Goal: Task Accomplishment & Management: Manage account settings

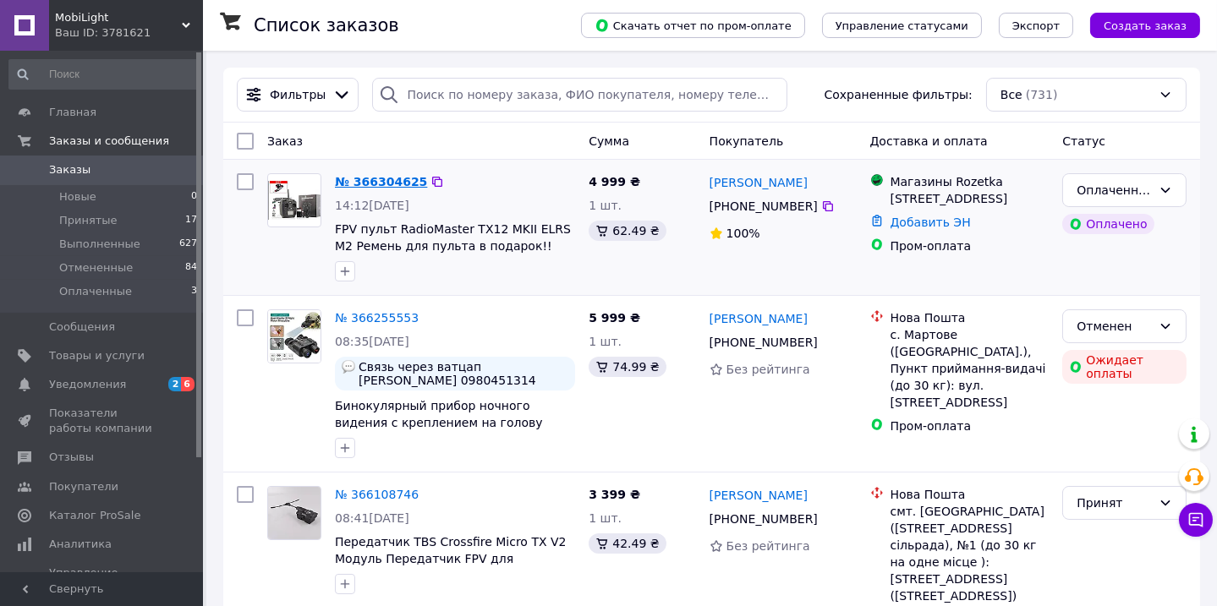
click at [362, 181] on link "№ 366304625" at bounding box center [381, 182] width 92 height 14
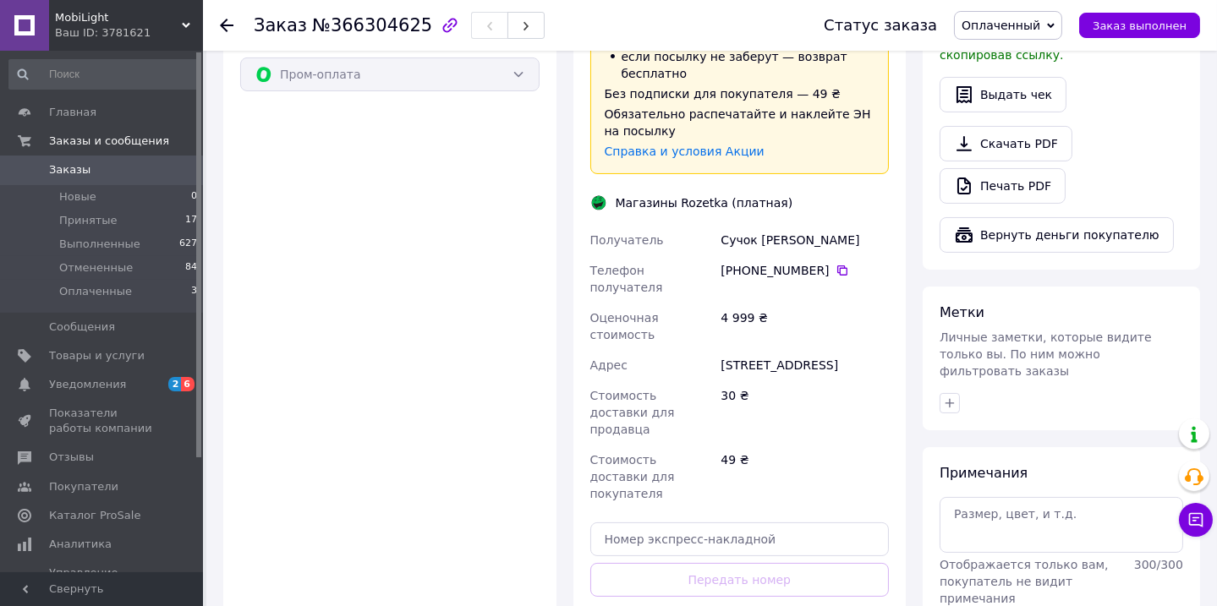
scroll to position [615, 0]
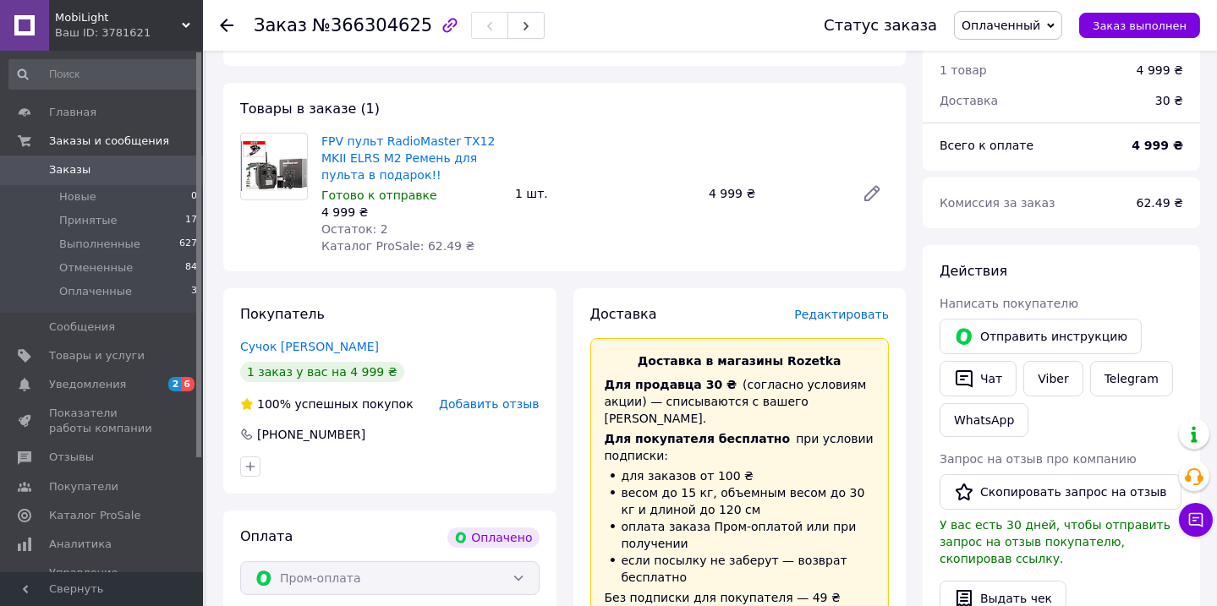
scroll to position [82, 0]
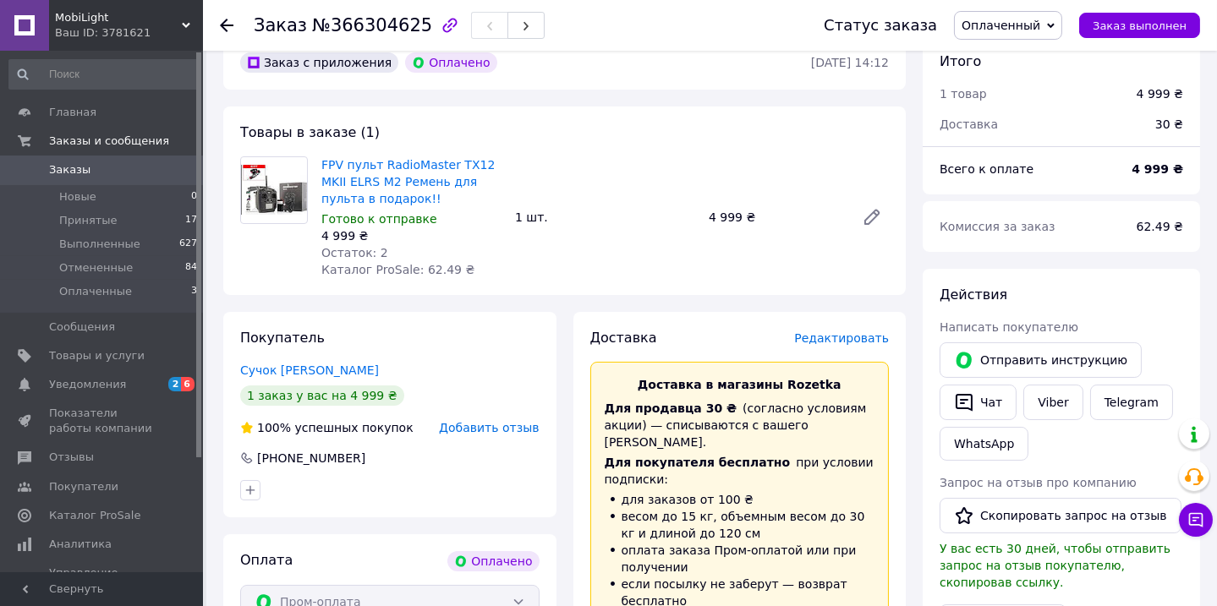
click at [51, 169] on span "Заказы" at bounding box center [69, 169] width 41 height 15
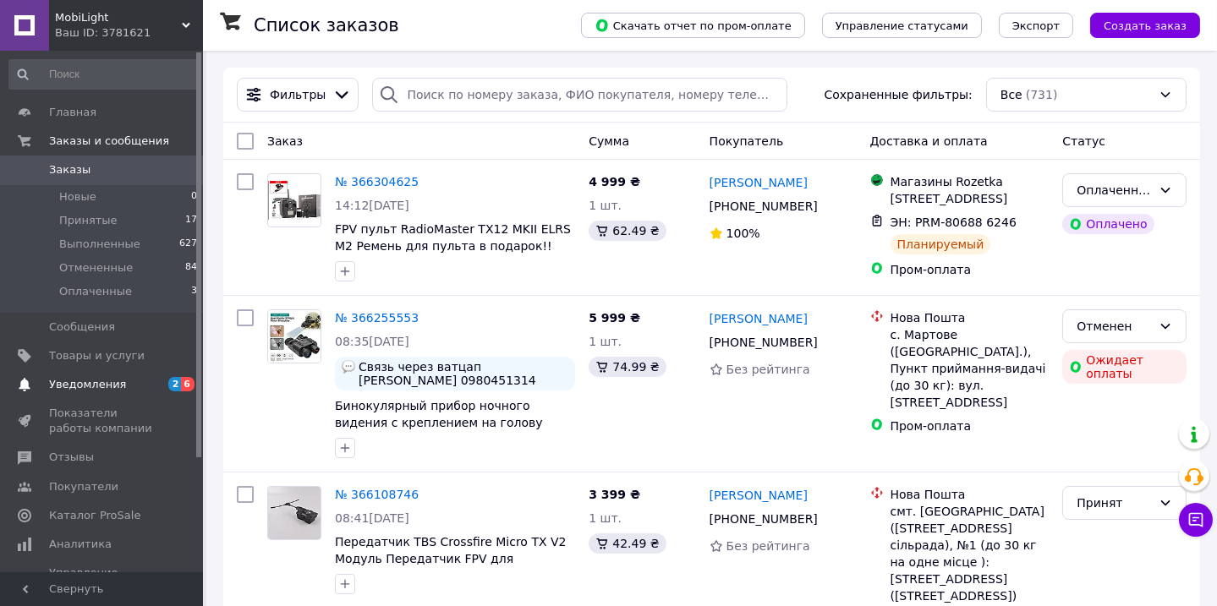
click at [67, 386] on span "Уведомления" at bounding box center [87, 384] width 77 height 15
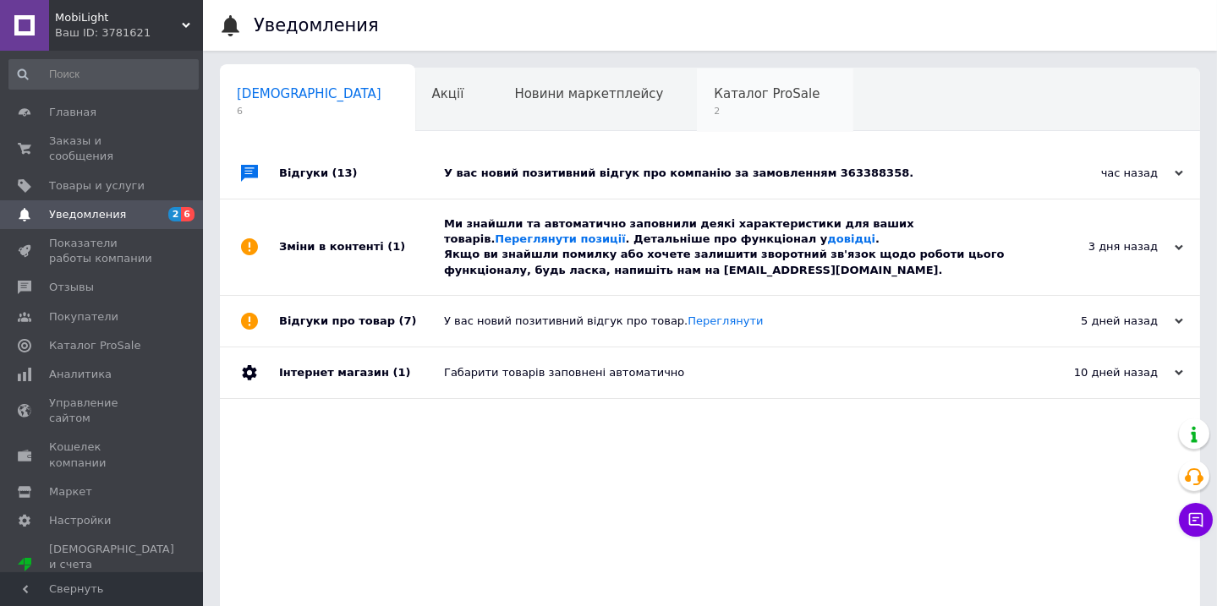
click at [714, 89] on span "Каталог ProSale" at bounding box center [767, 93] width 106 height 15
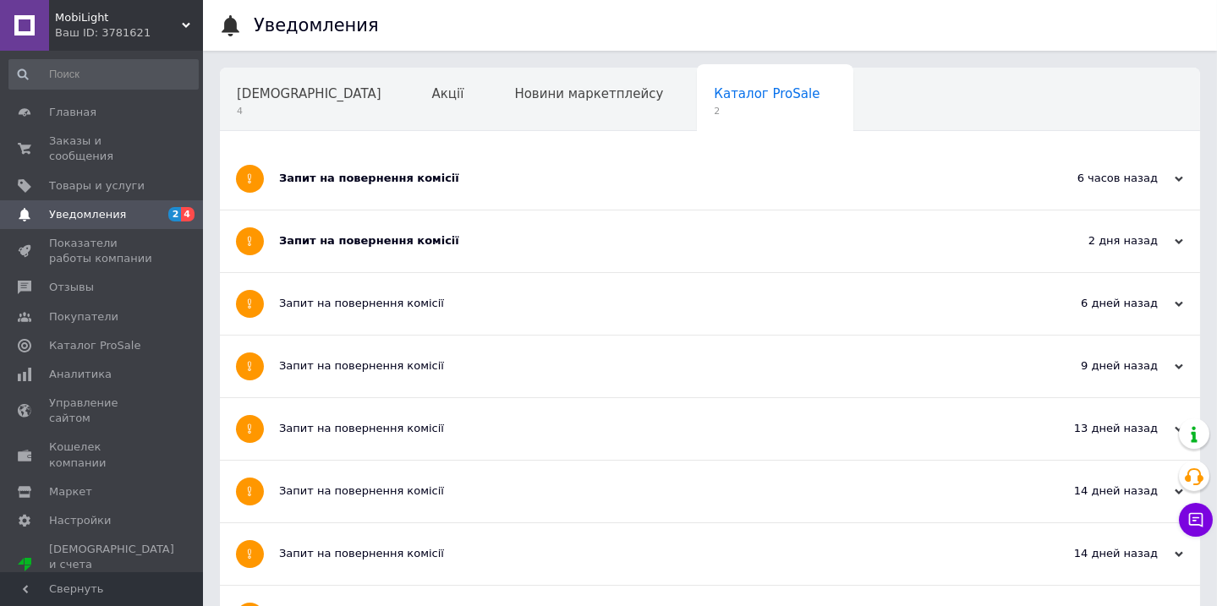
click at [92, 207] on span "Уведомления" at bounding box center [87, 214] width 77 height 15
click at [96, 236] on span "Показатели работы компании" at bounding box center [102, 251] width 107 height 30
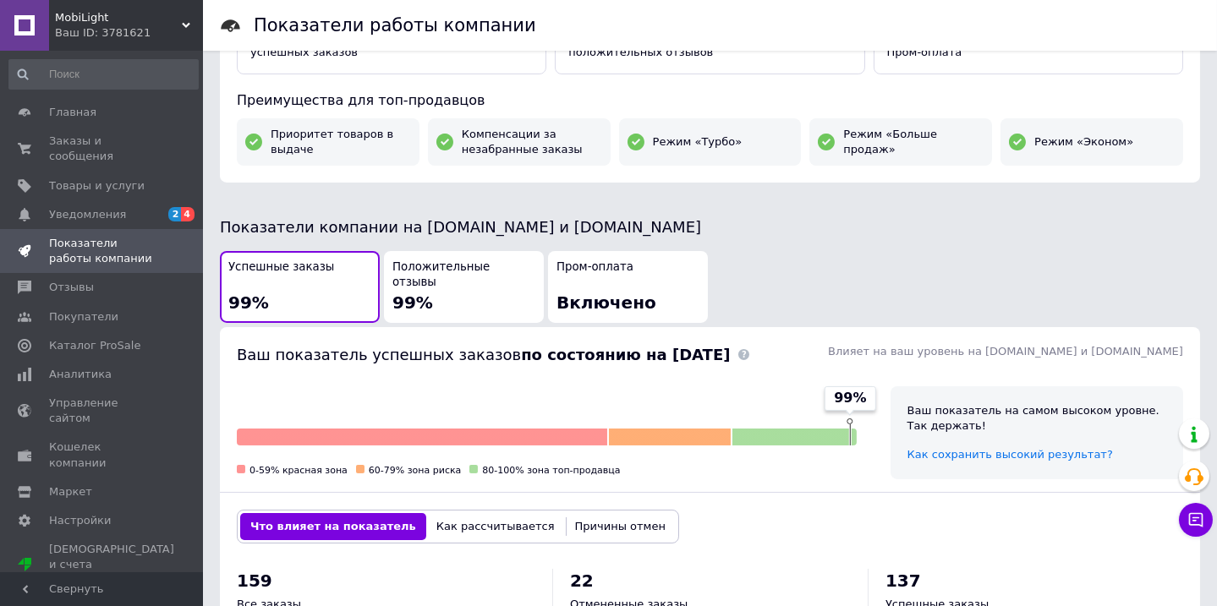
scroll to position [277, 0]
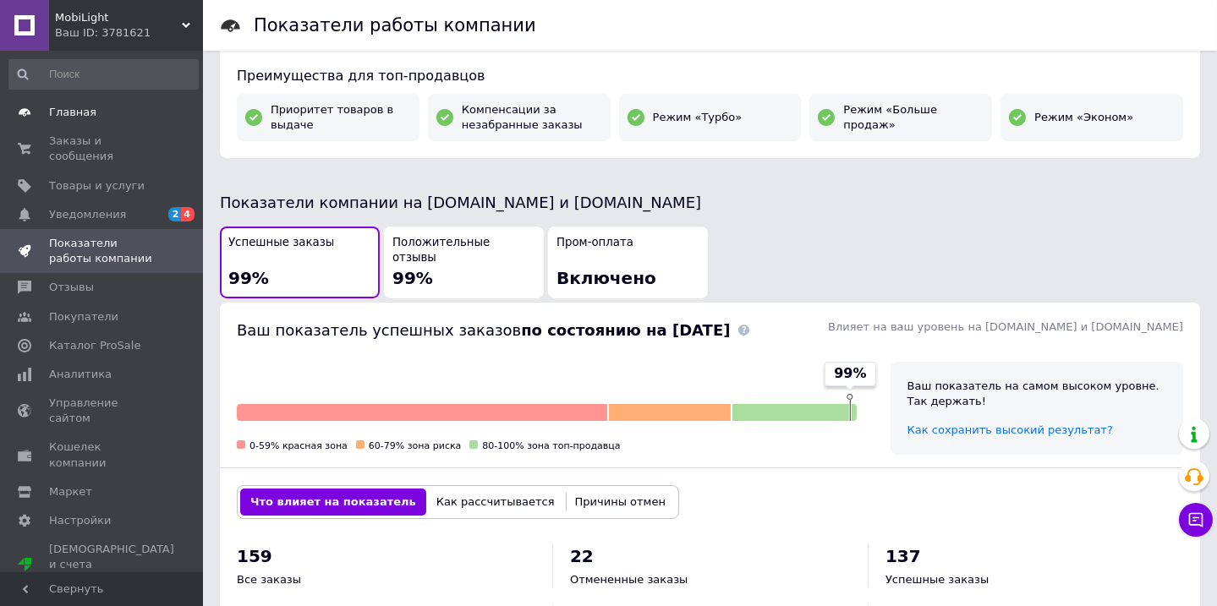
click at [86, 110] on span "Главная" at bounding box center [72, 112] width 47 height 15
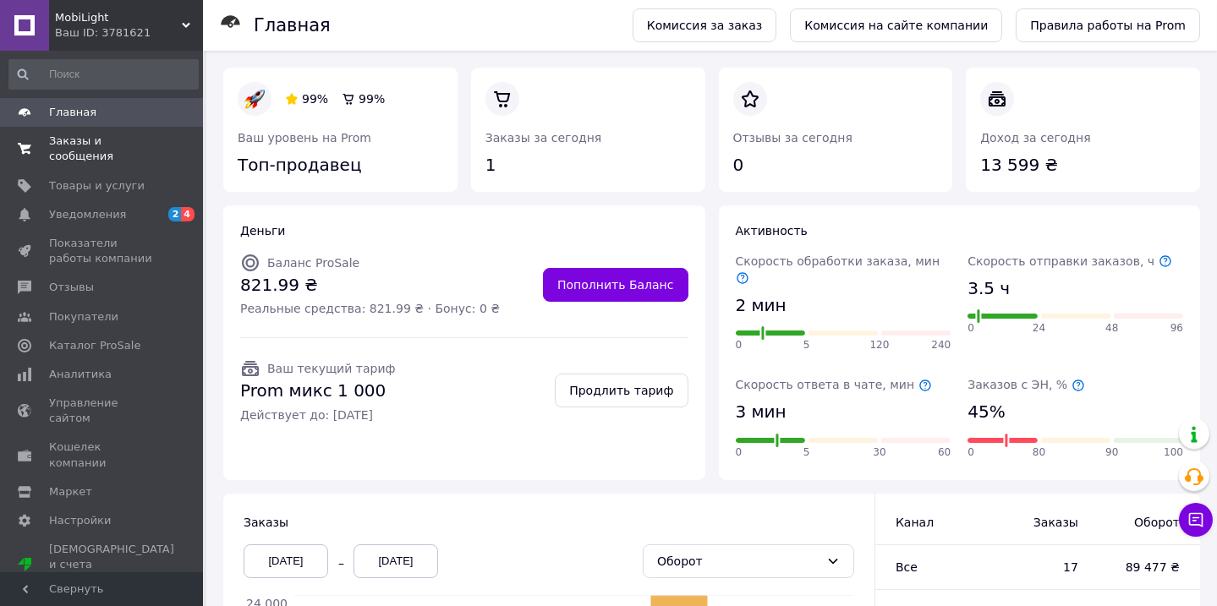
click at [85, 141] on span "Заказы и сообщения" at bounding box center [102, 149] width 107 height 30
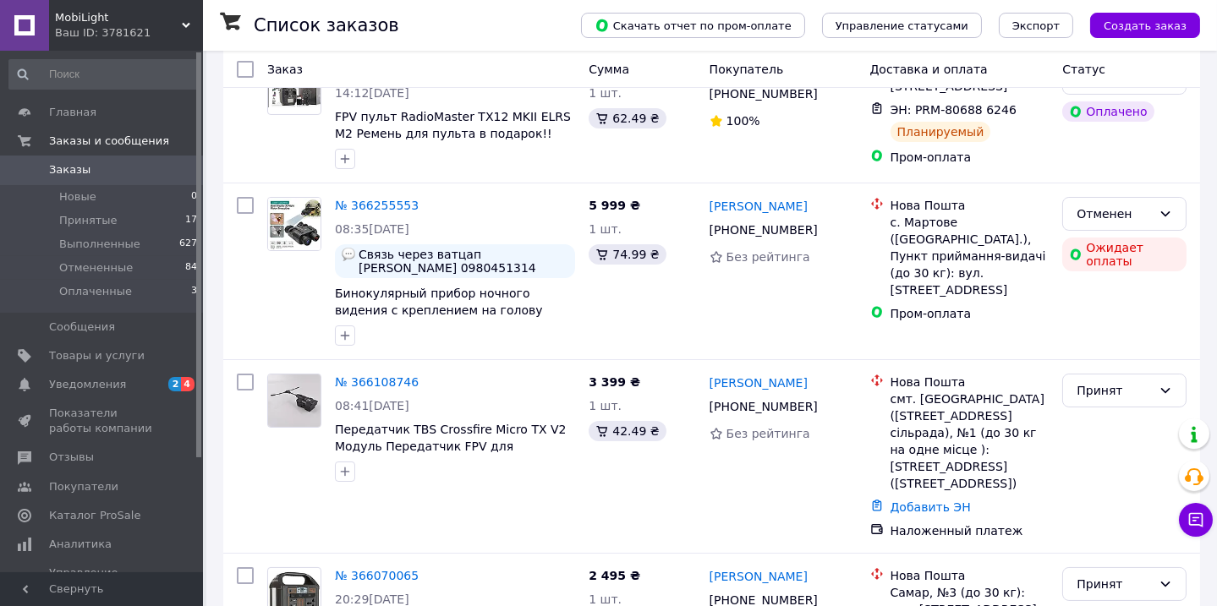
scroll to position [123, 0]
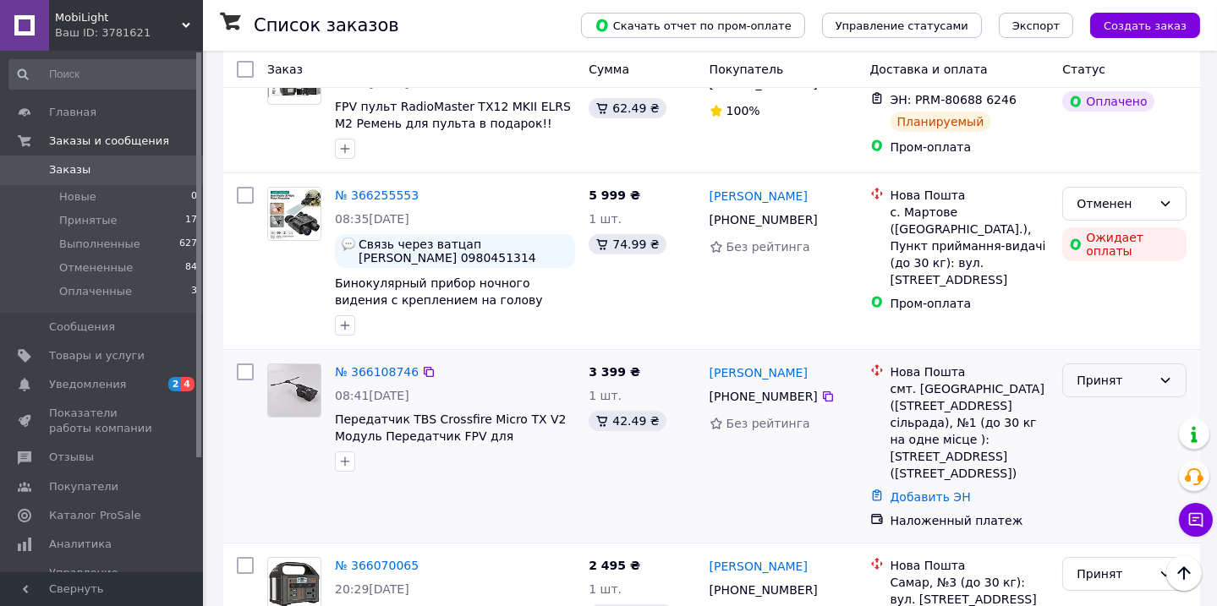
click at [1095, 390] on div "Принят" at bounding box center [1114, 380] width 75 height 19
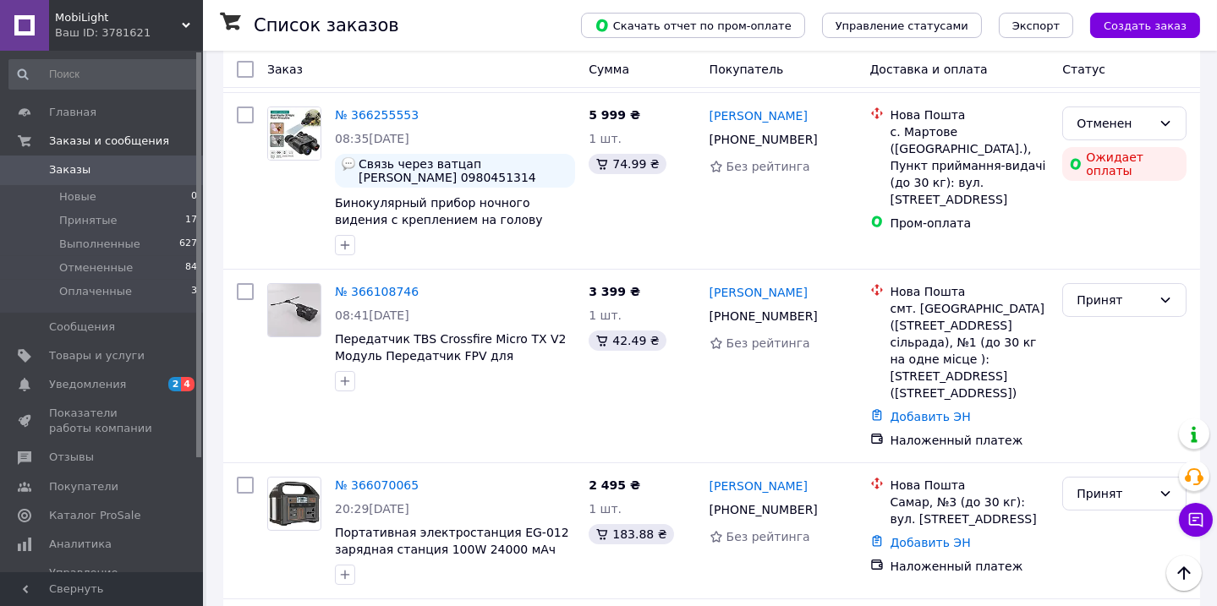
scroll to position [215, 0]
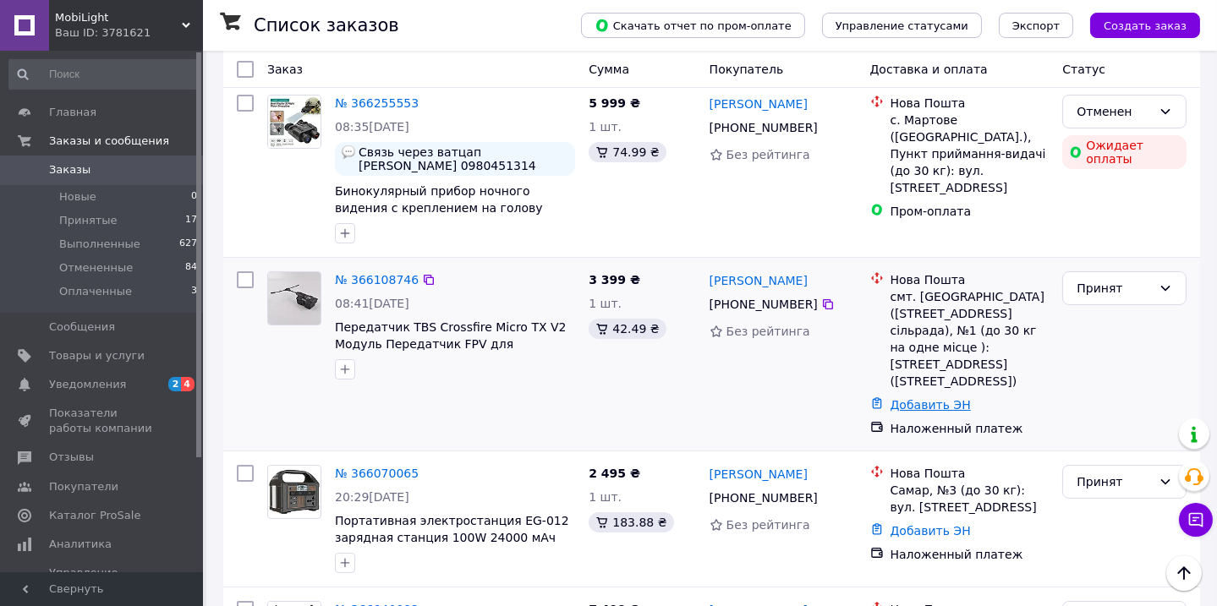
click at [938, 412] on link "Добавить ЭН" at bounding box center [931, 405] width 80 height 14
